Goal: Task Accomplishment & Management: Complete application form

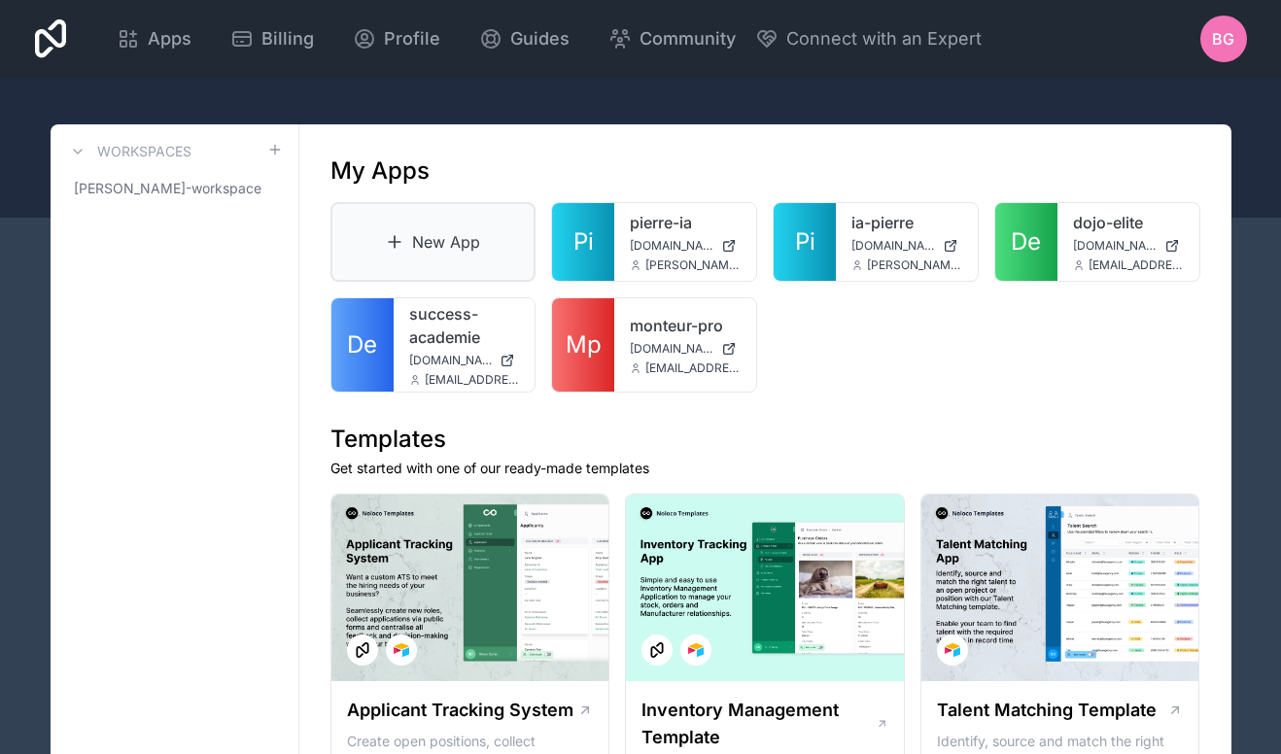
click at [470, 239] on link "New App" at bounding box center [433, 242] width 206 height 80
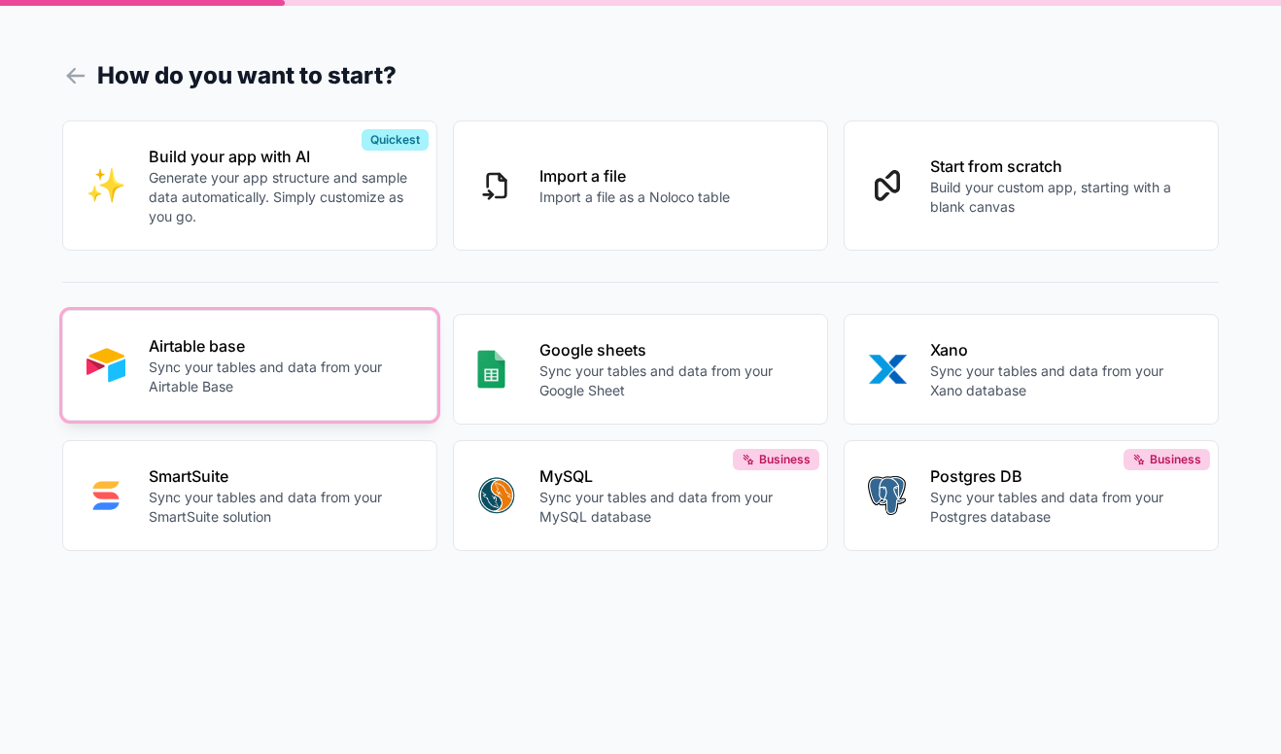
click at [250, 360] on p "Sync your tables and data from your Airtable Base" at bounding box center [281, 377] width 264 height 39
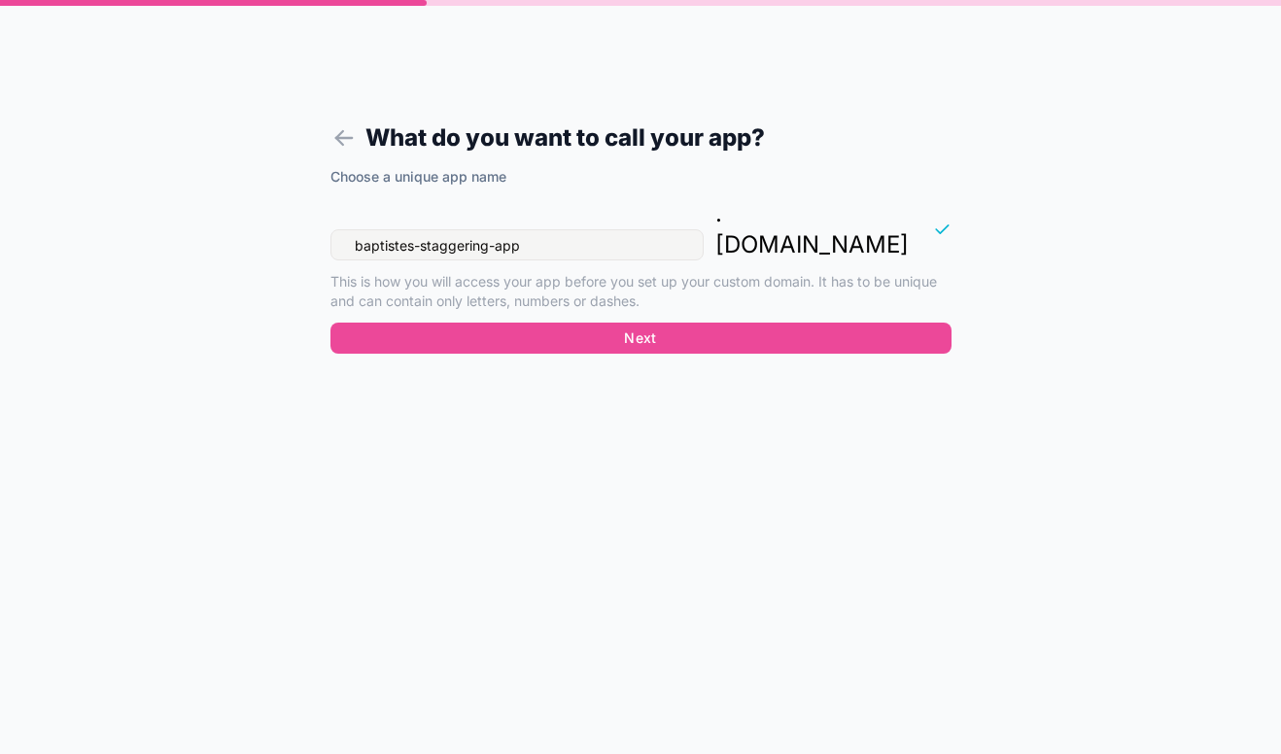
click at [559, 229] on input "baptistes-staggering-app" at bounding box center [516, 244] width 373 height 31
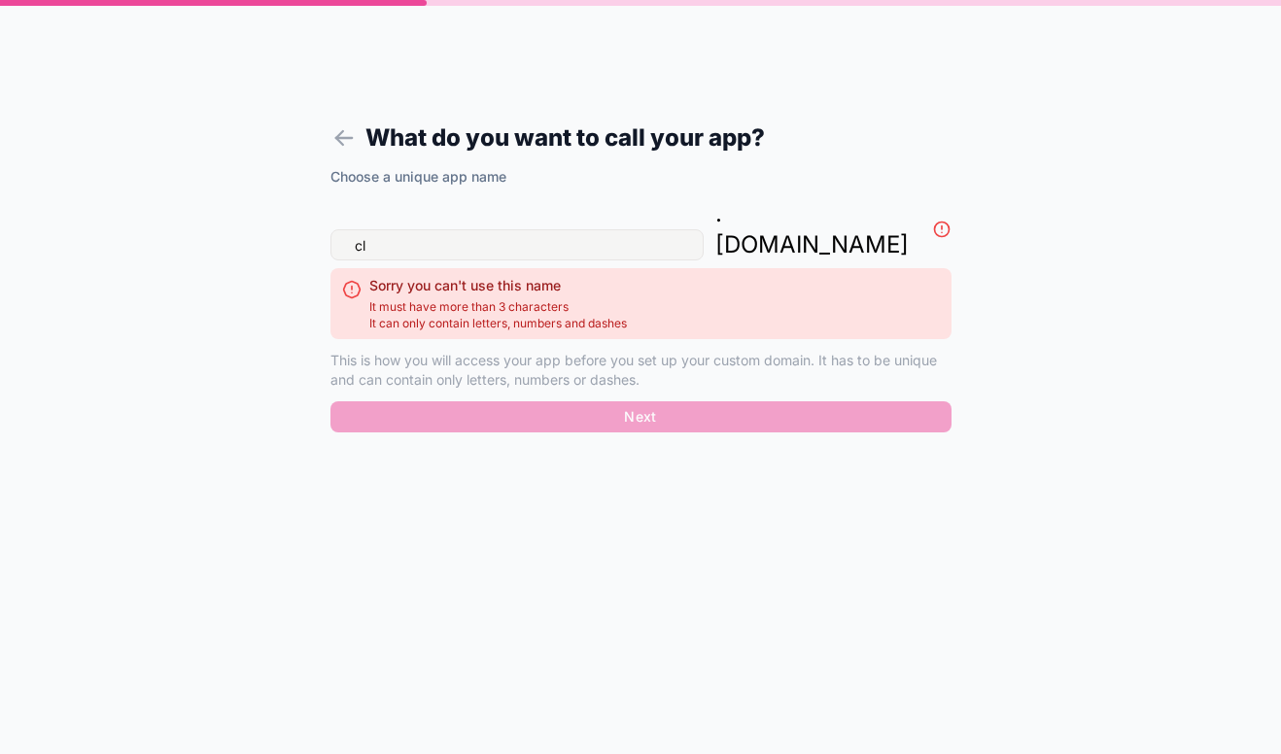
type input "c"
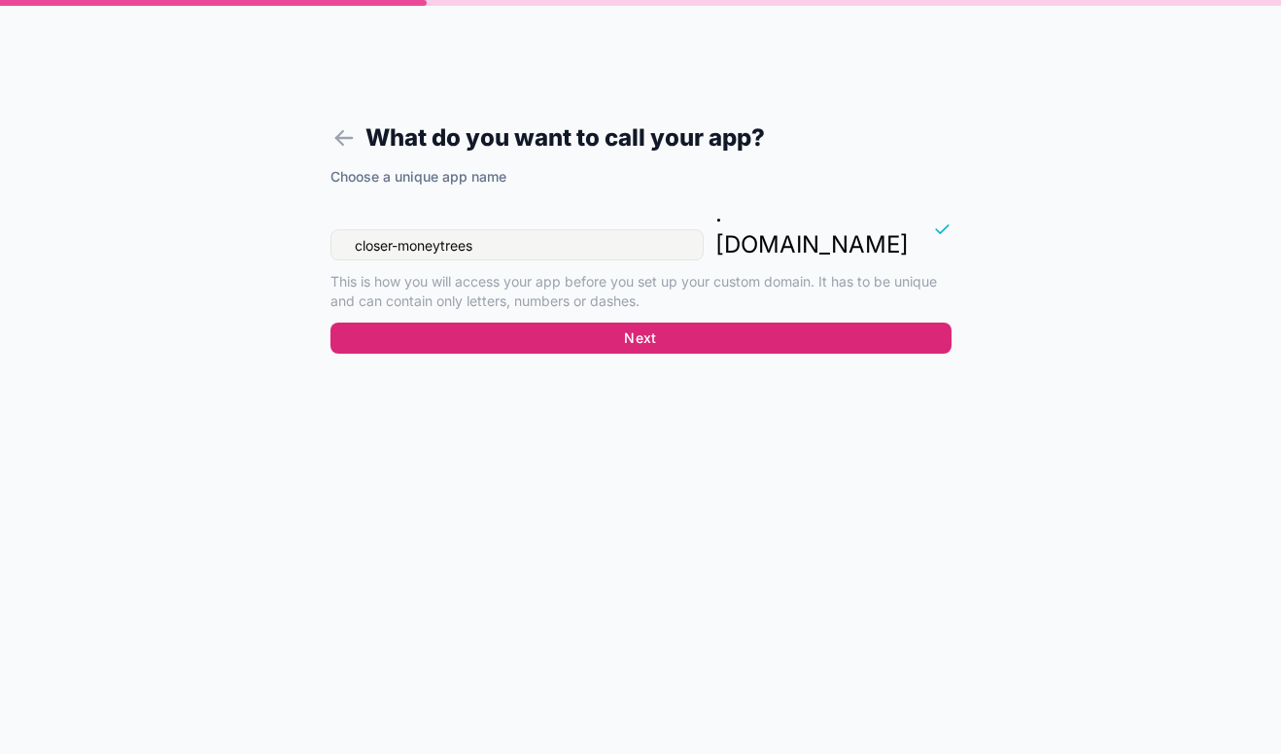
type input "closer-moneytrees"
click at [659, 323] on button "Next" at bounding box center [640, 338] width 621 height 31
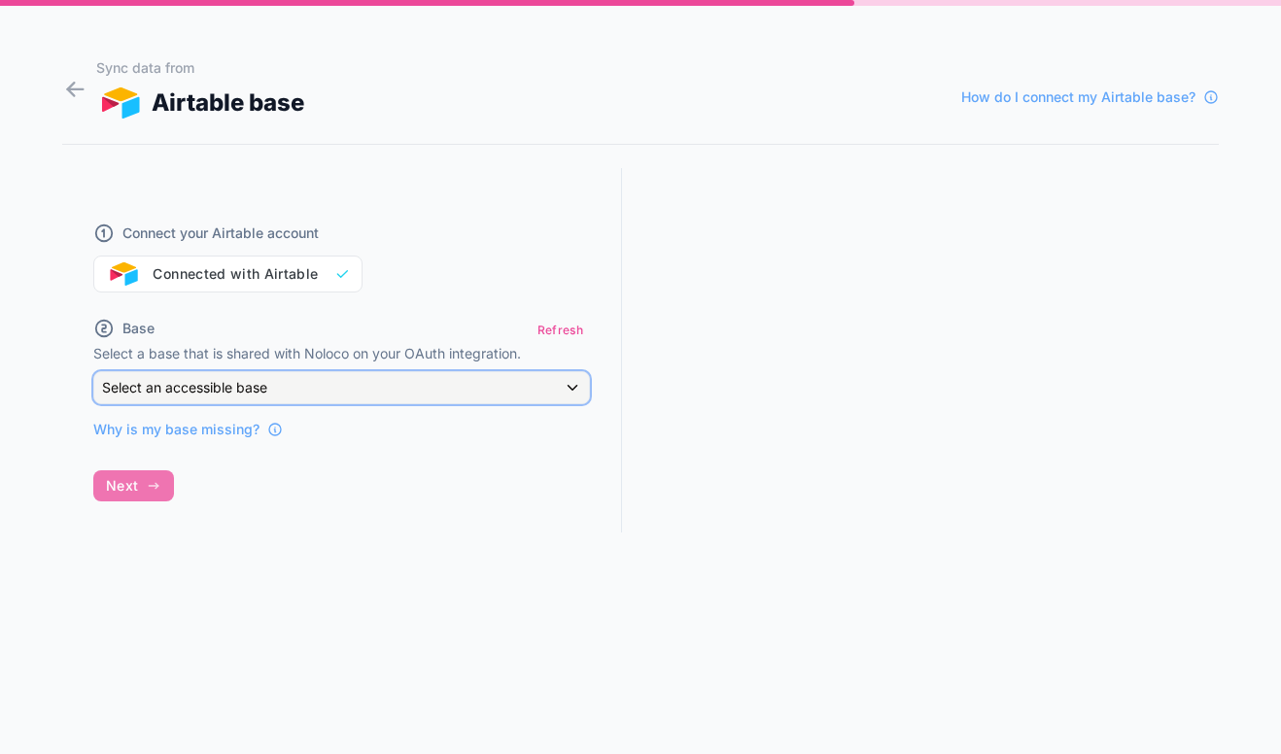
click at [296, 383] on div "Select an accessible base" at bounding box center [341, 387] width 495 height 31
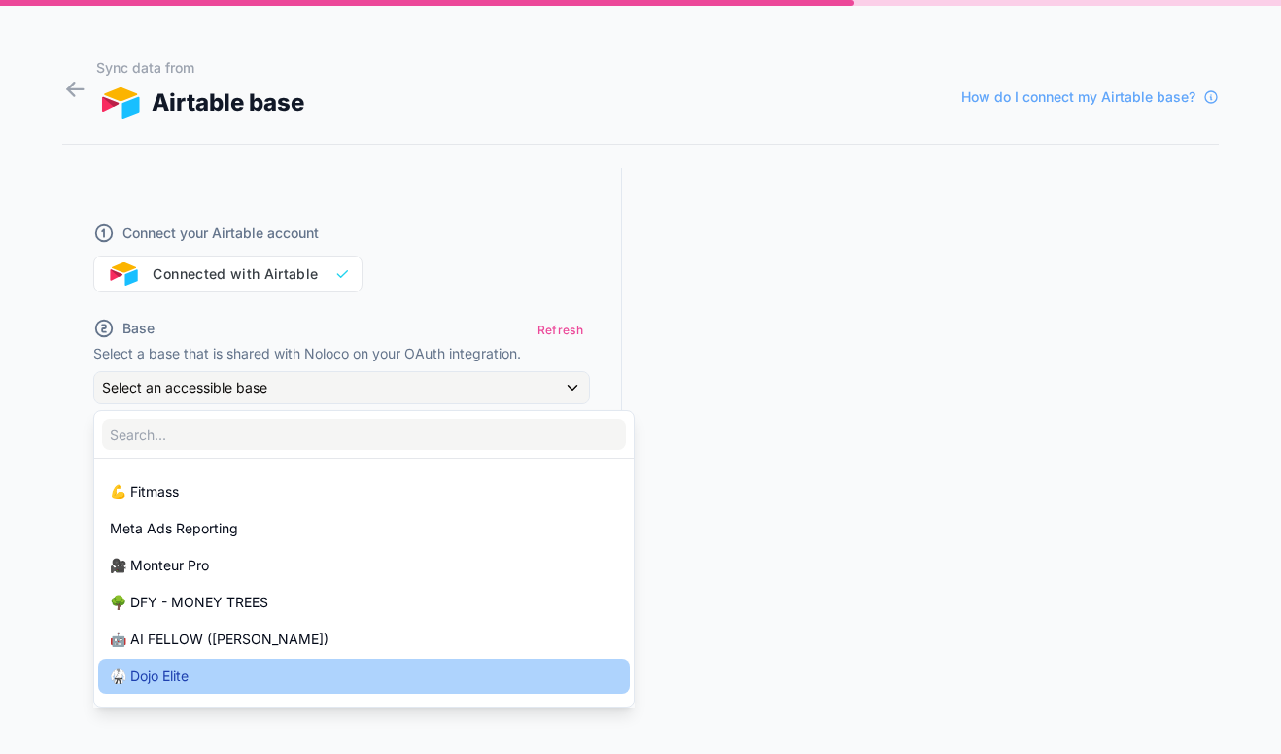
click at [286, 659] on div "🥋 Dojo Elite" at bounding box center [363, 676] width 531 height 35
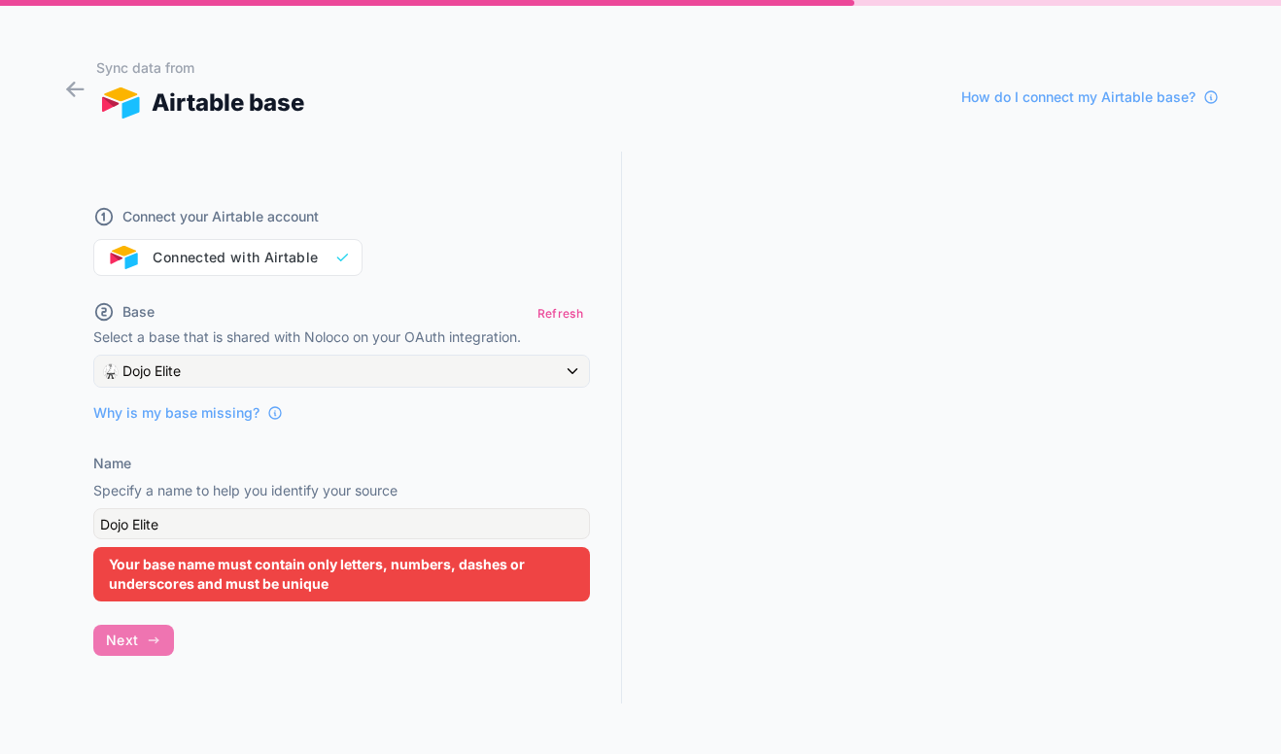
scroll to position [36, 0]
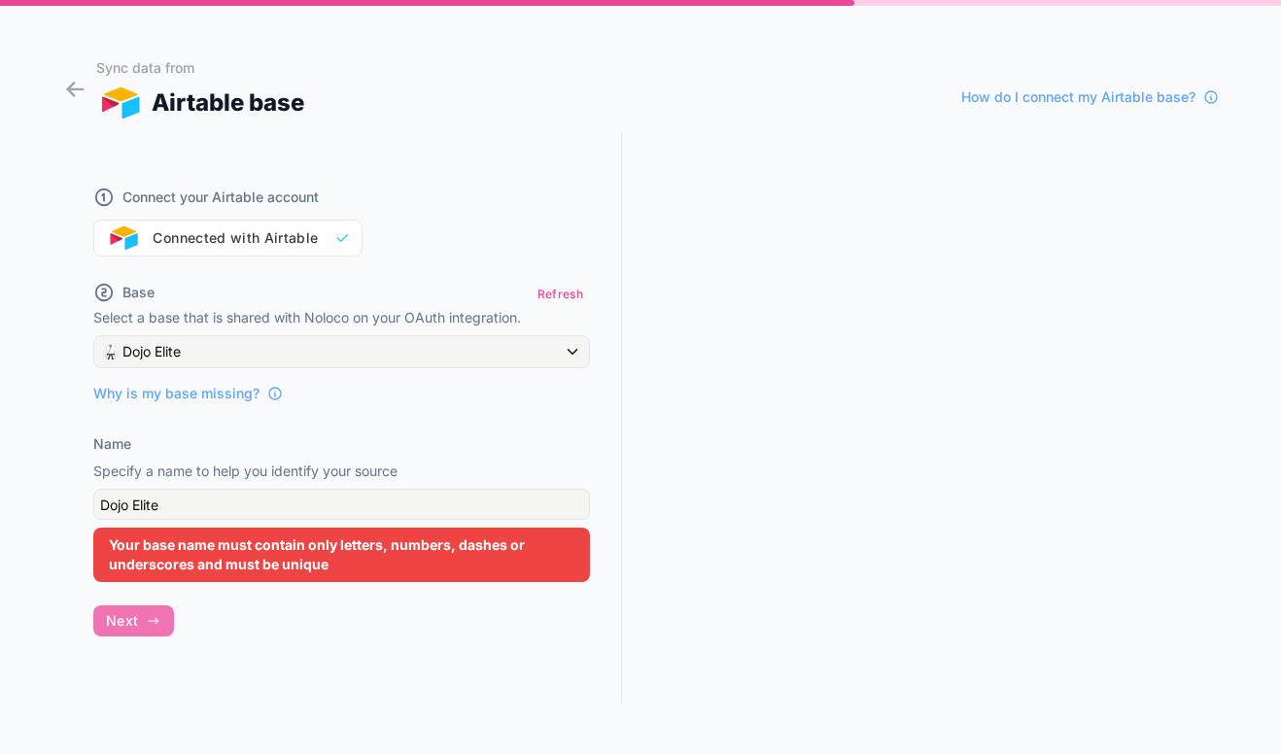
drag, startPoint x: 136, startPoint y: 541, endPoint x: 314, endPoint y: 551, distance: 178.1
click at [308, 551] on div "Your base name must contain only letters, numbers, dashes or underscores and mu…" at bounding box center [341, 555] width 497 height 54
click at [193, 498] on input "Dojo Elite" at bounding box center [341, 504] width 497 height 31
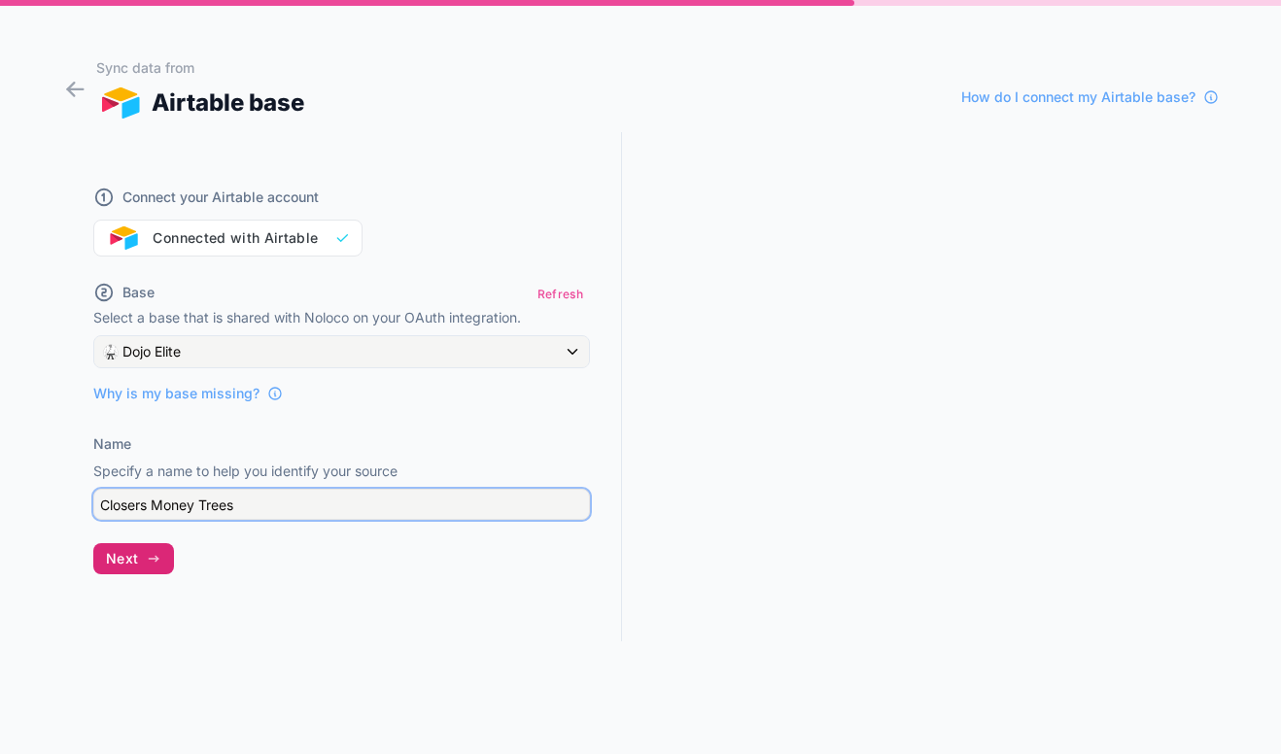
type input "Closers Money Trees"
click at [118, 567] on button "Next" at bounding box center [133, 558] width 81 height 31
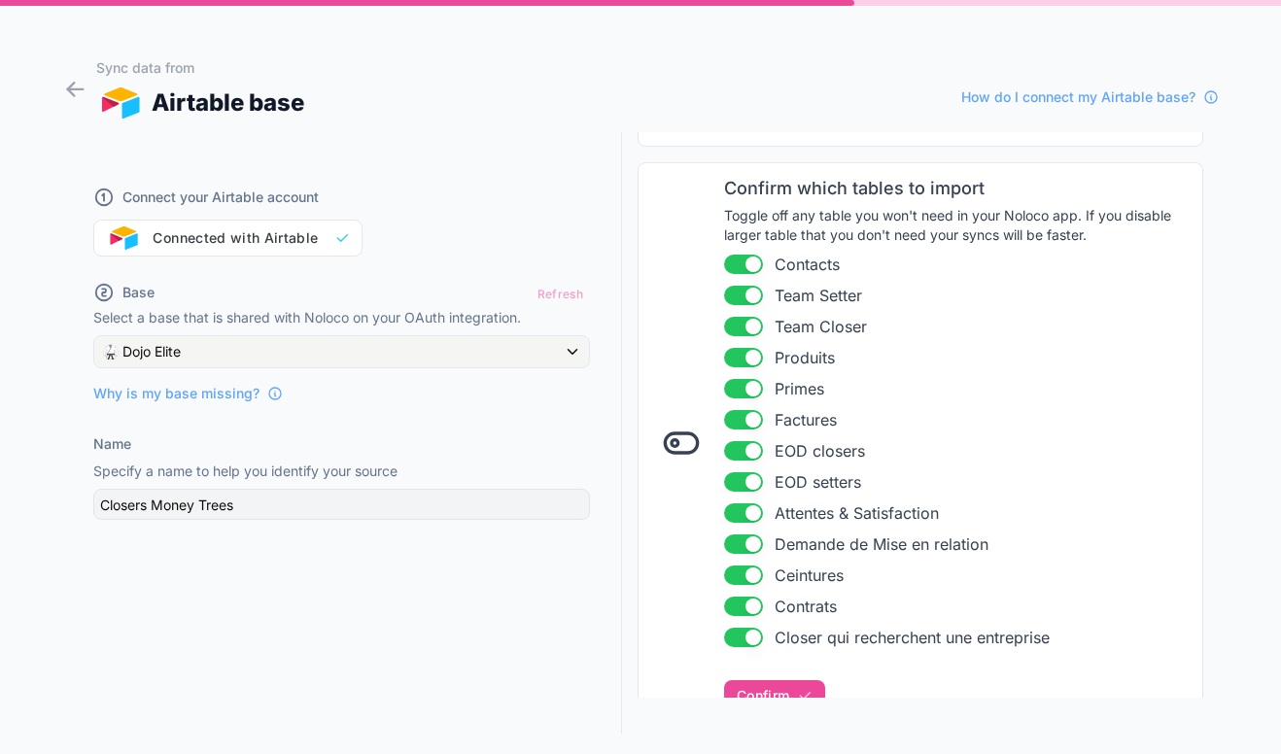
scroll to position [303, 0]
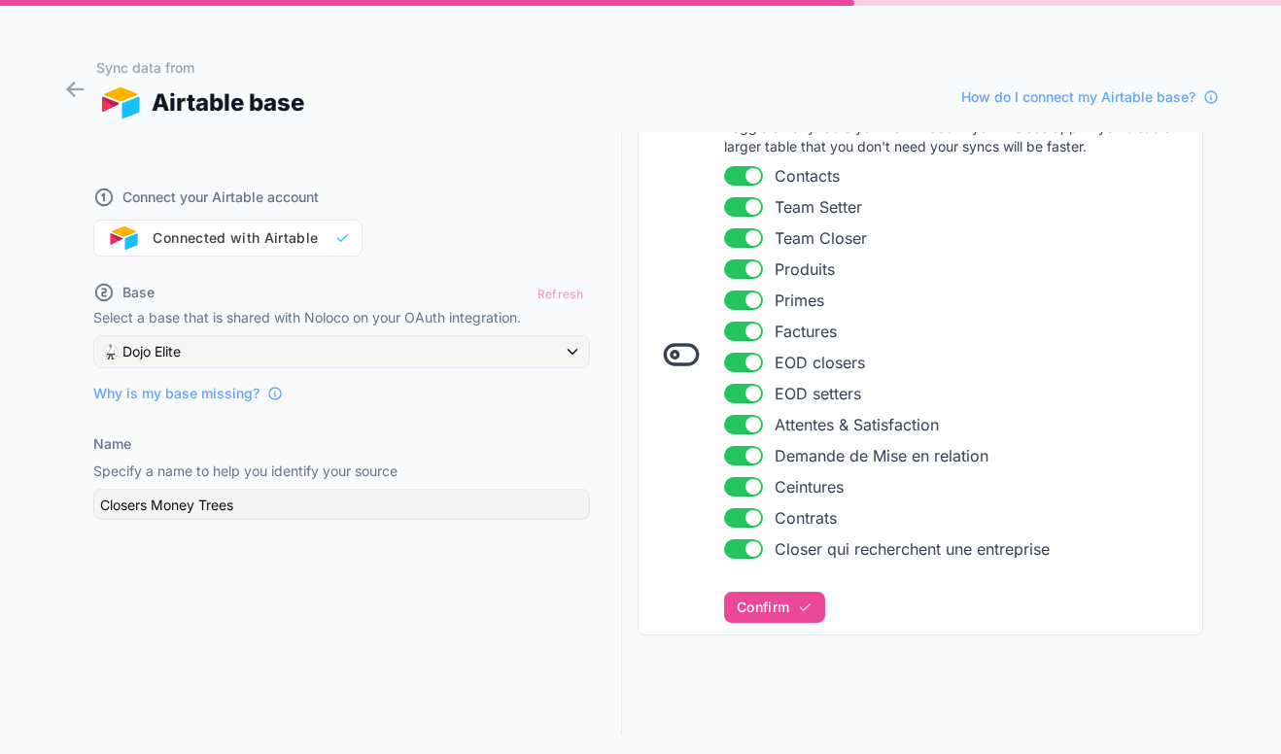
click at [757, 515] on button "Use setting" at bounding box center [743, 517] width 39 height 19
click at [752, 481] on button "Use setting" at bounding box center [743, 486] width 39 height 19
drag, startPoint x: 757, startPoint y: 488, endPoint x: 754, endPoint y: 500, distance: 13.0
click at [757, 489] on button "Use setting" at bounding box center [743, 486] width 39 height 19
click at [752, 510] on button "Use setting" at bounding box center [743, 517] width 39 height 19
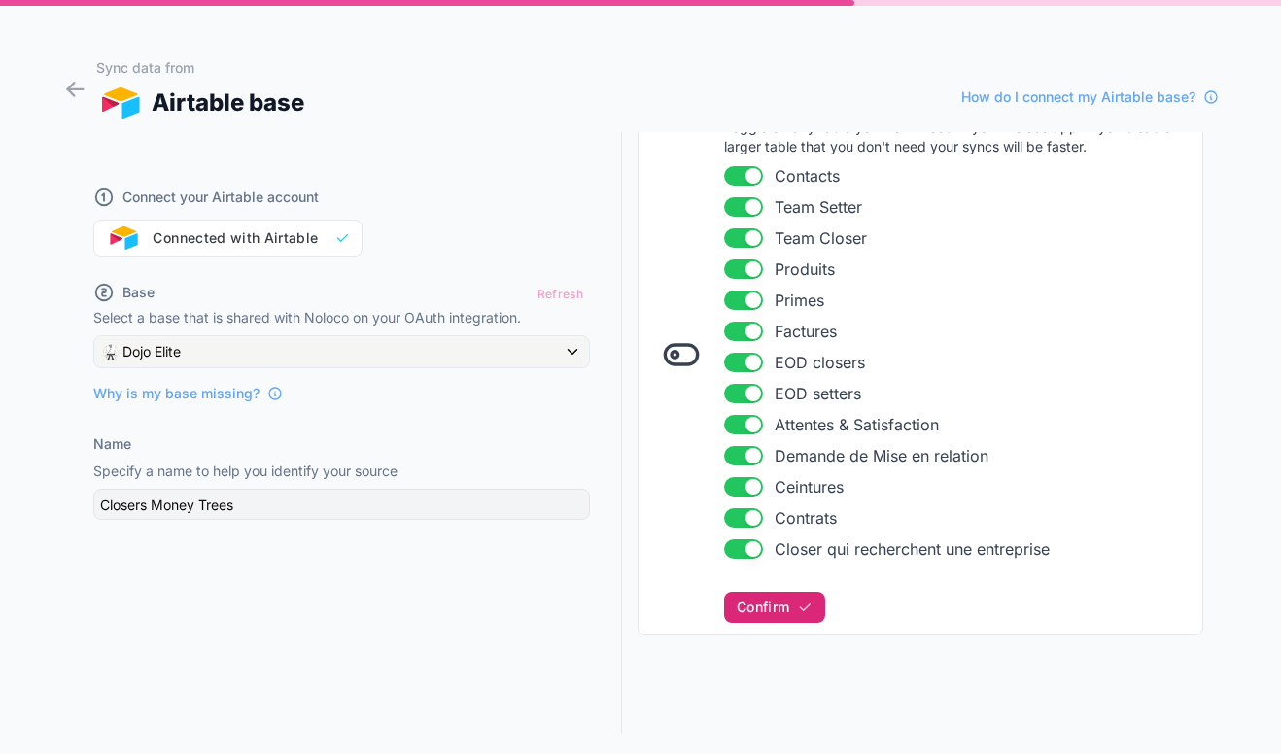
click at [788, 600] on span "Confirm" at bounding box center [763, 607] width 52 height 17
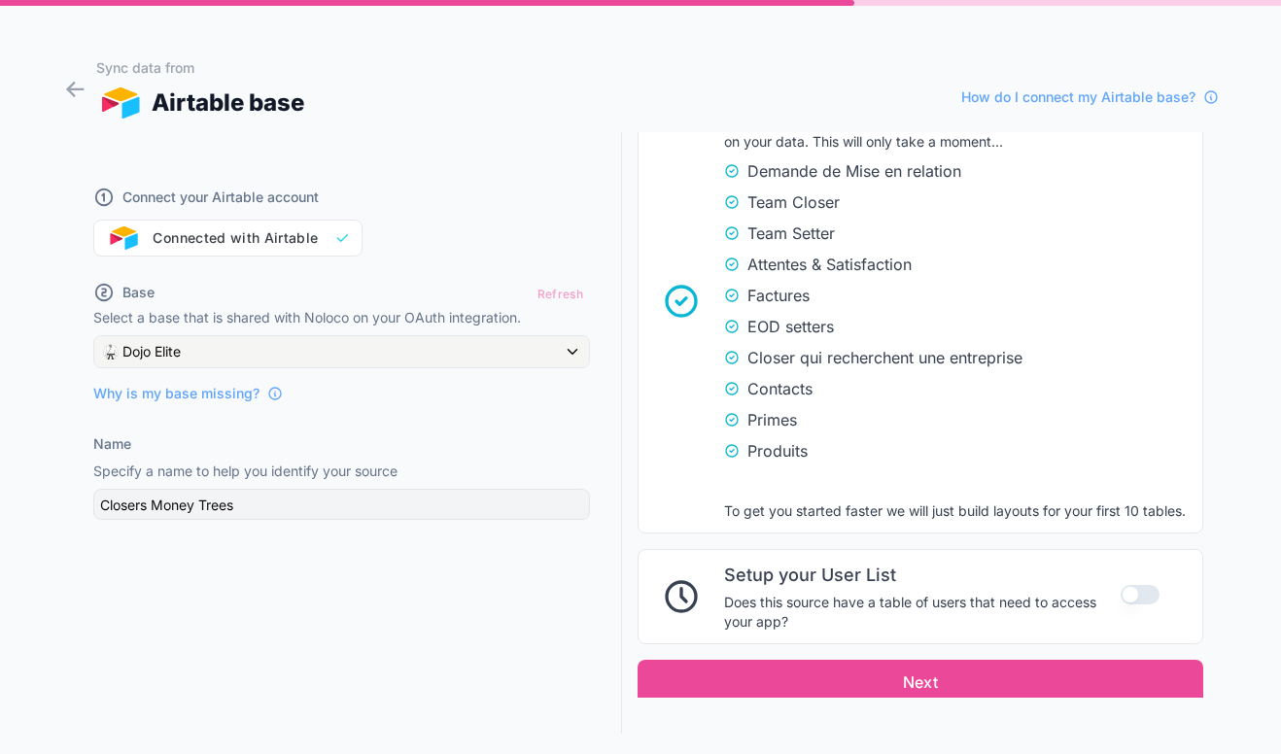
scroll to position [1215, 0]
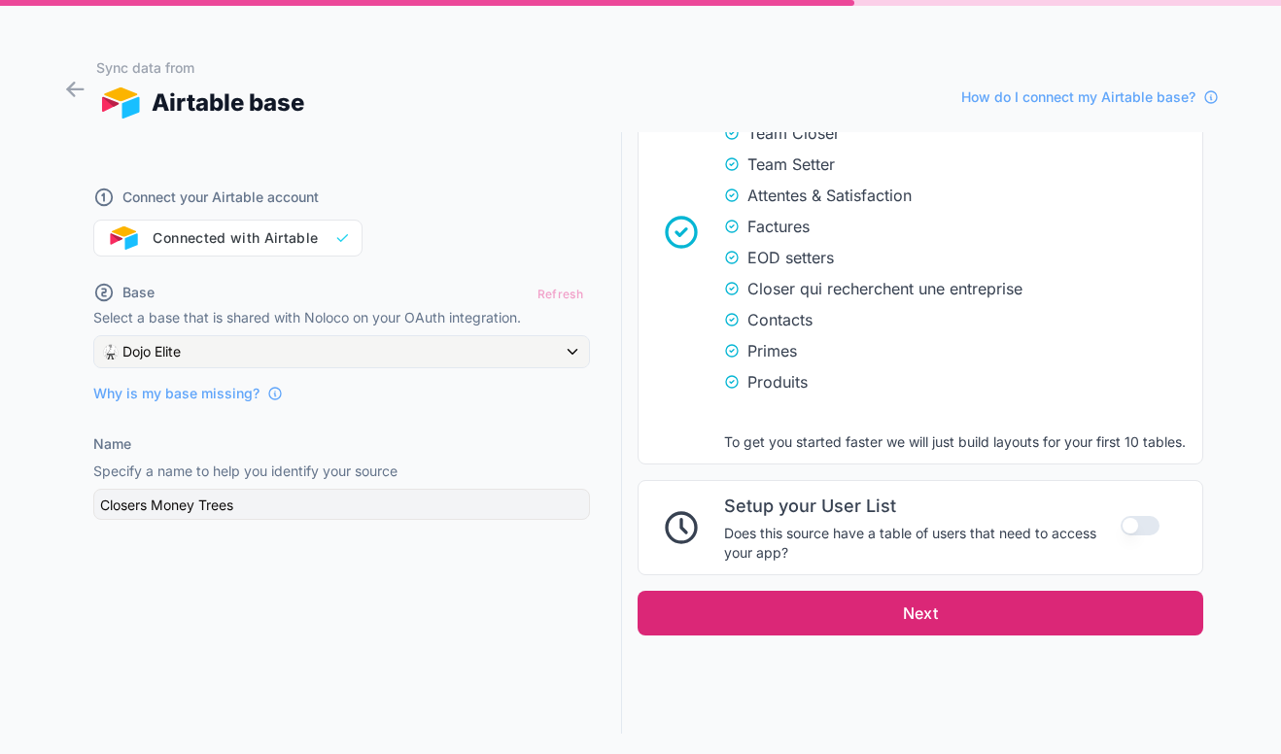
click at [906, 629] on button "Next" at bounding box center [920, 613] width 566 height 45
